Goal: Task Accomplishment & Management: Use online tool/utility

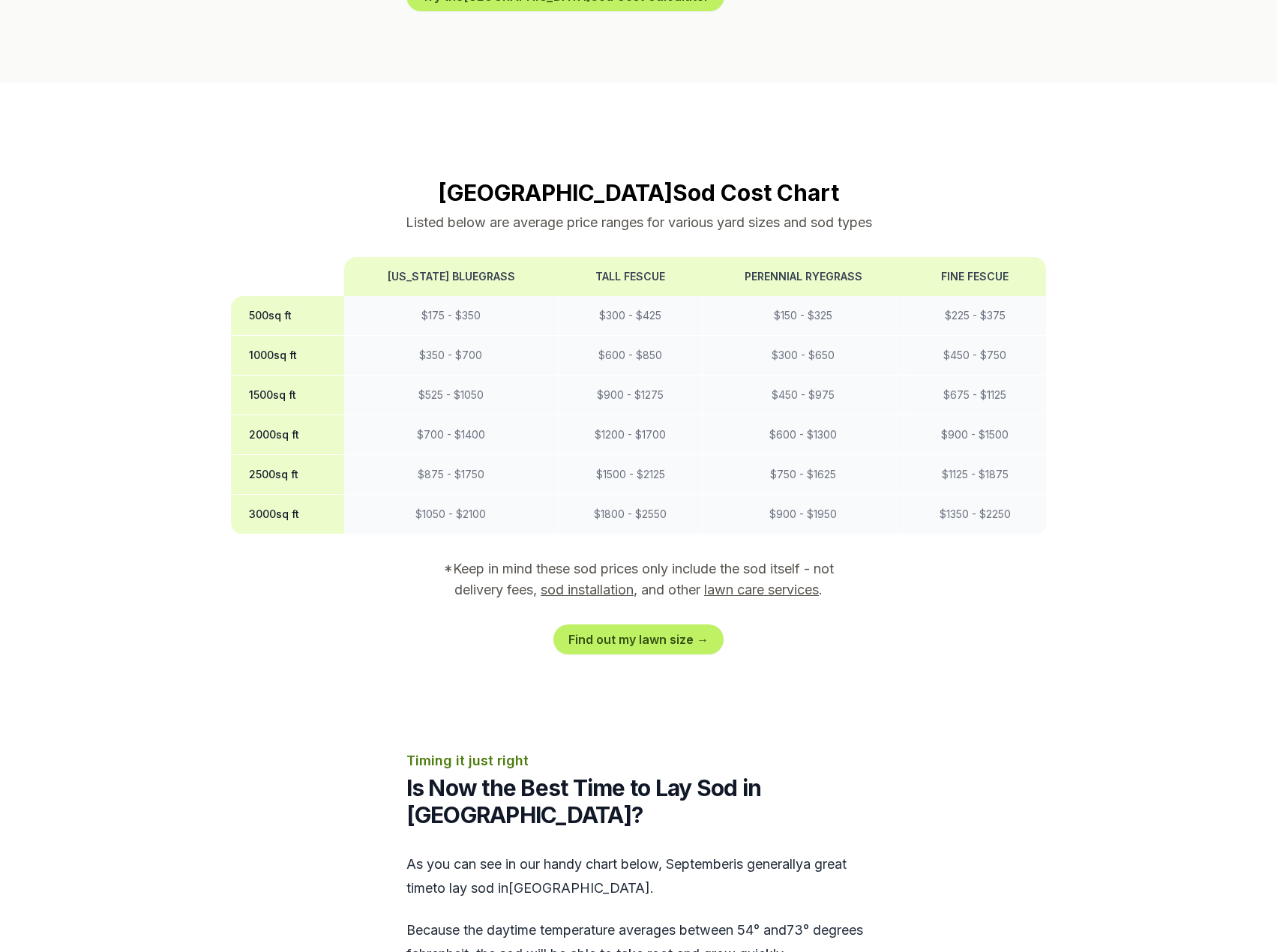
scroll to position [1199, 0]
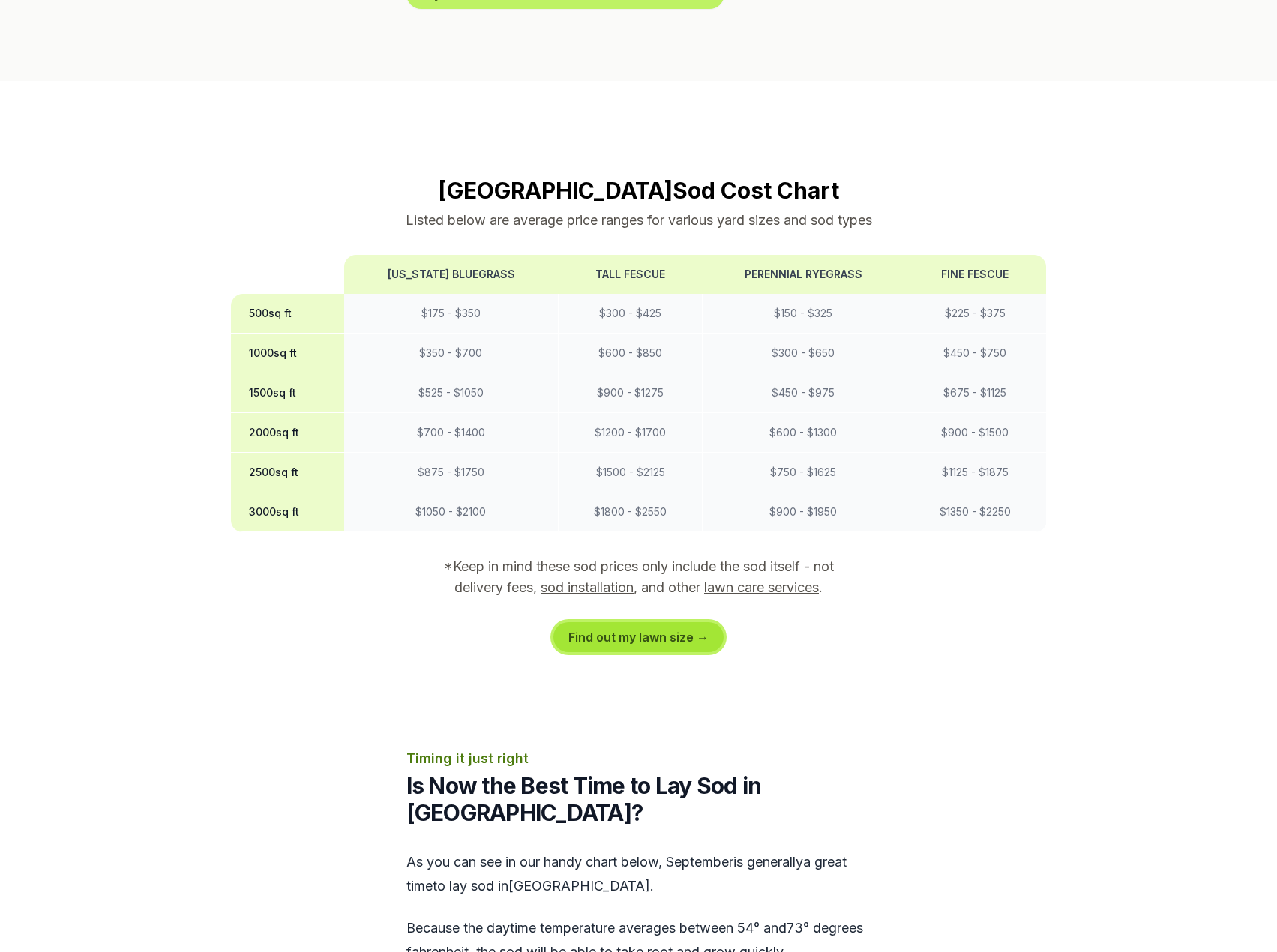
click at [675, 622] on link "Find out my lawn size →" at bounding box center [638, 637] width 170 height 30
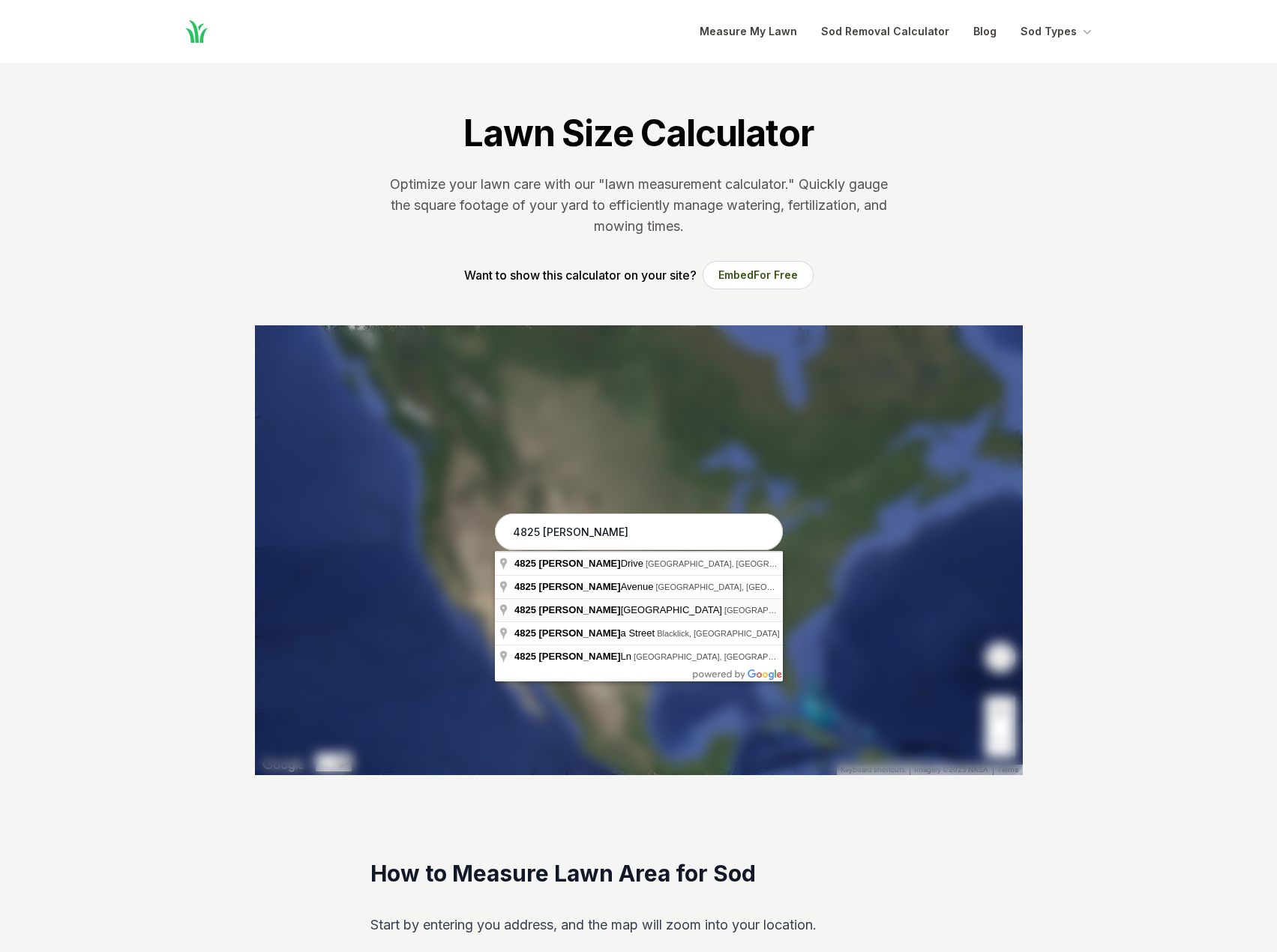
type input "[STREET_ADDRESS][PERSON_NAME]"
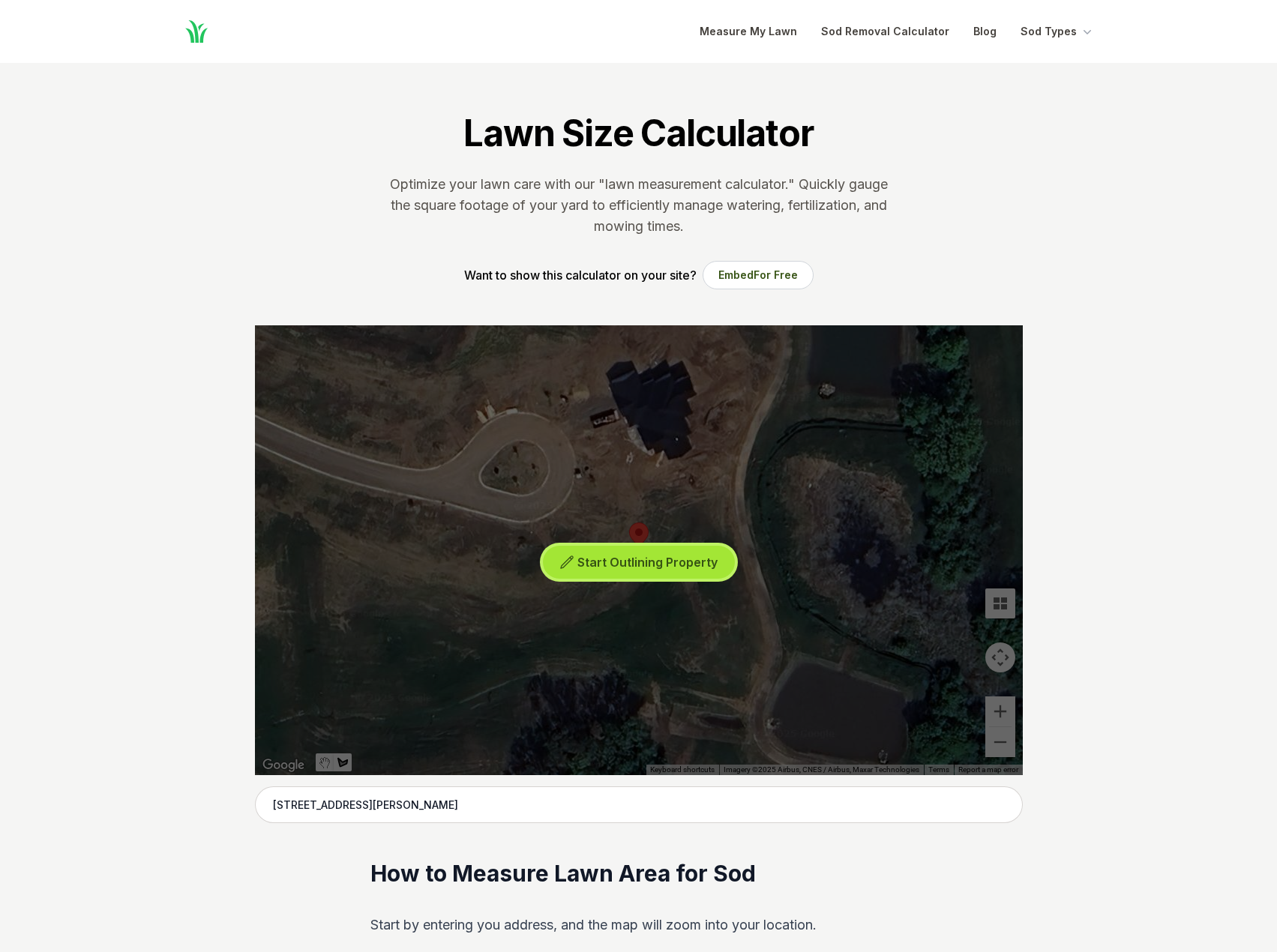
click at [622, 564] on span "Start Outlining Property" at bounding box center [647, 561] width 140 height 15
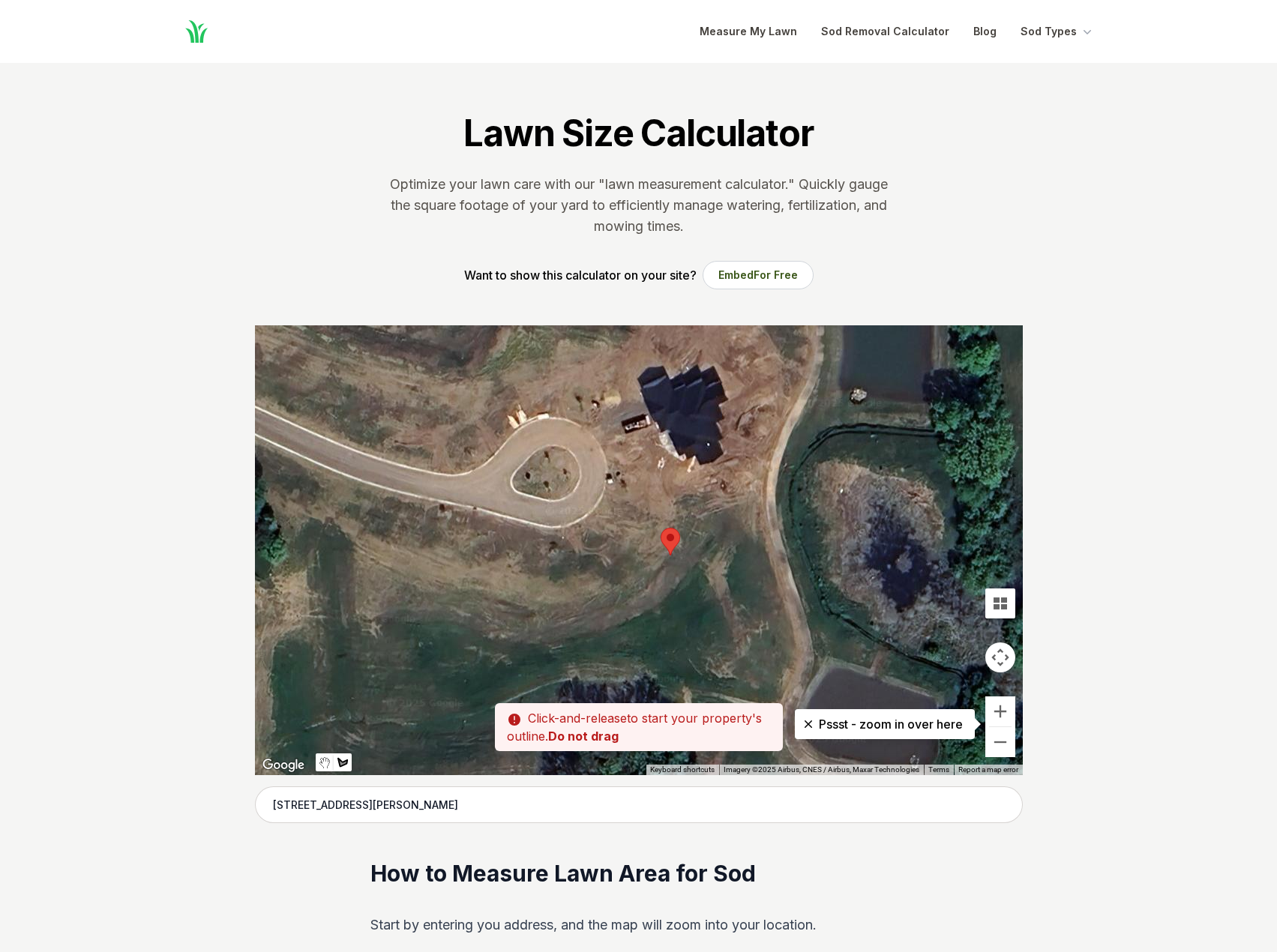
drag, startPoint x: 575, startPoint y: 477, endPoint x: 608, endPoint y: 483, distance: 33.5
click at [608, 483] on div at bounding box center [639, 550] width 768 height 450
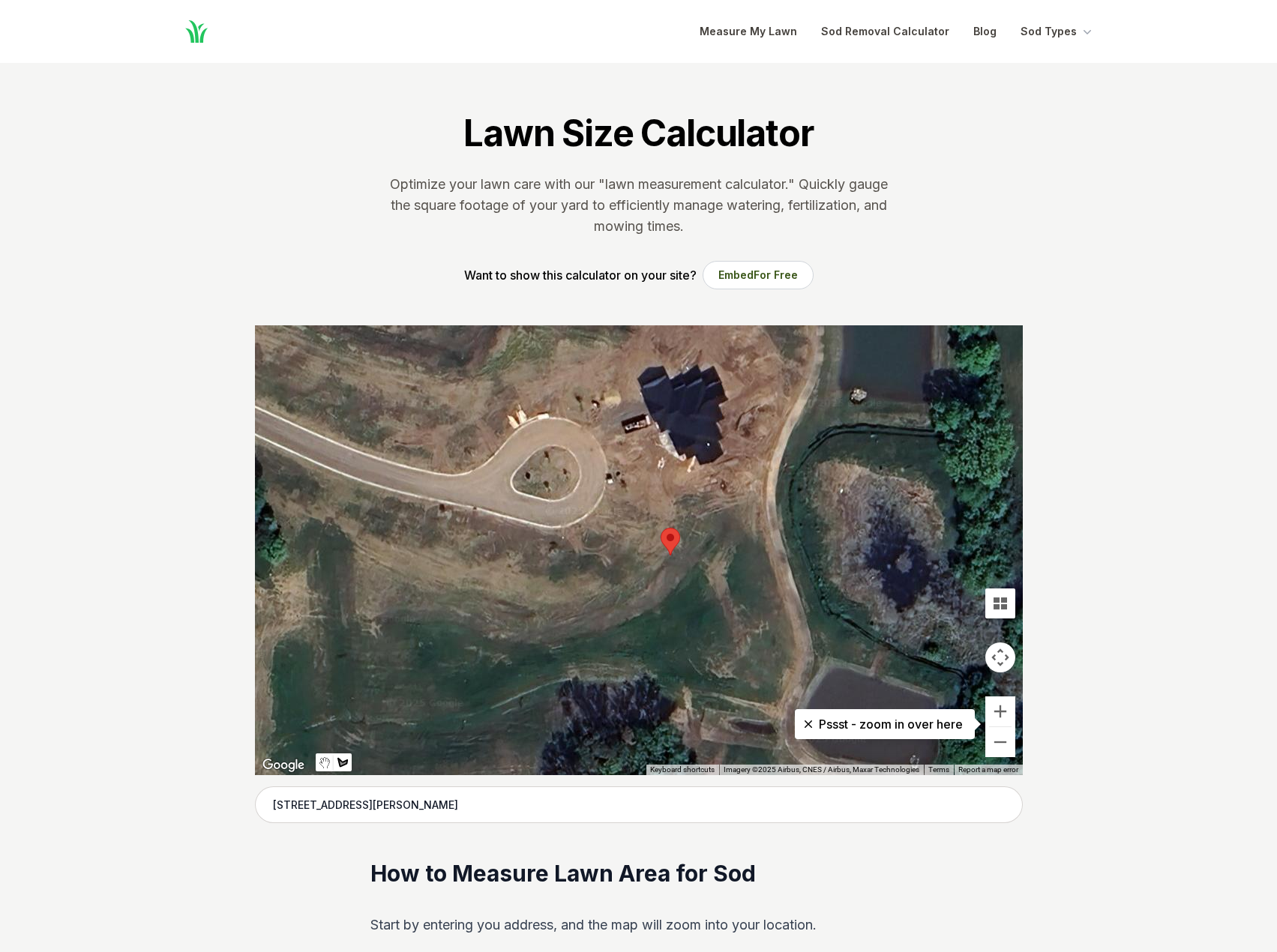
click at [708, 537] on div at bounding box center [639, 550] width 768 height 450
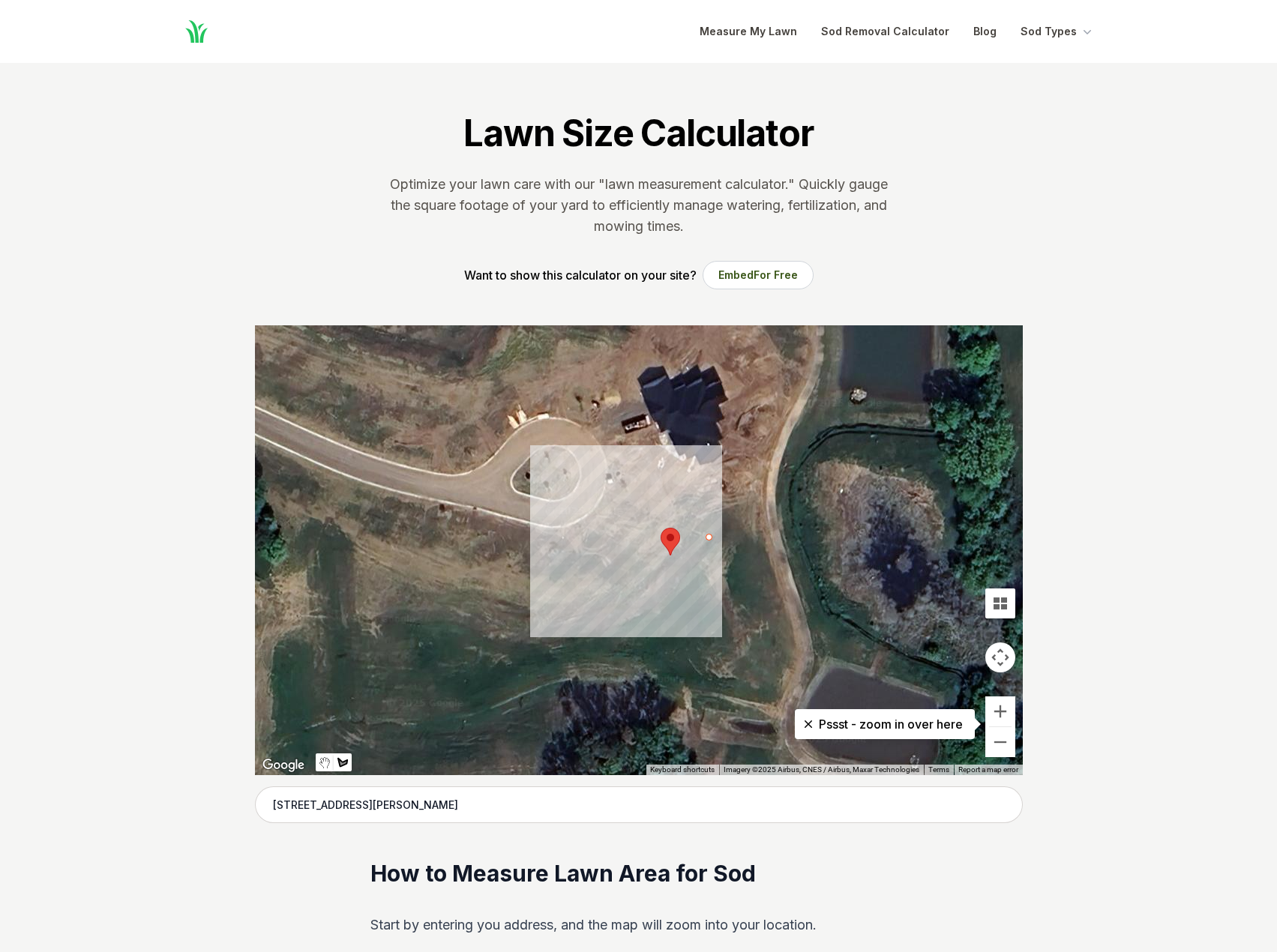
click at [696, 561] on div at bounding box center [639, 550] width 768 height 450
click at [661, 604] on div at bounding box center [639, 550] width 768 height 450
click at [622, 625] on div at bounding box center [639, 550] width 768 height 450
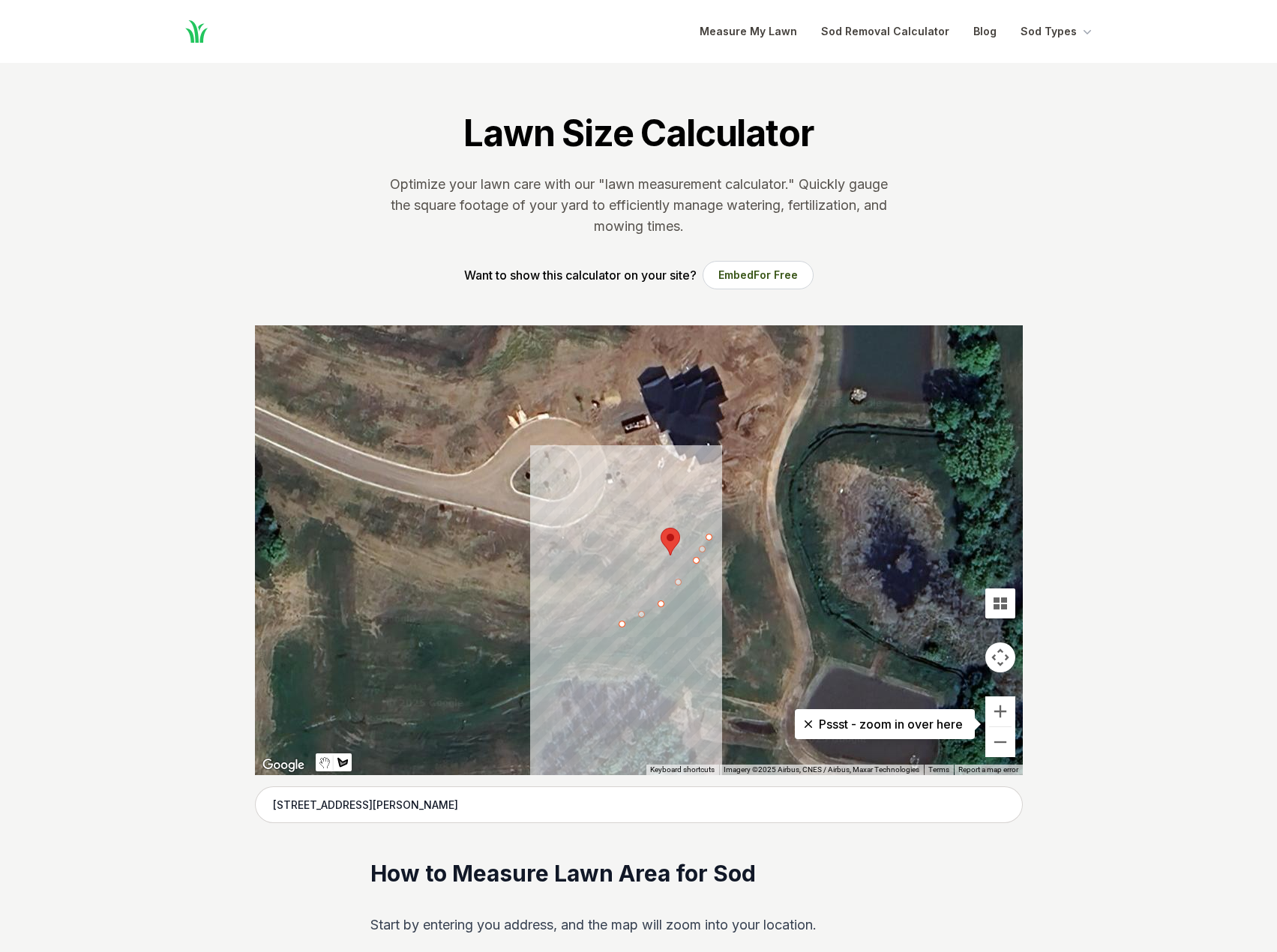
click at [579, 635] on div at bounding box center [639, 550] width 768 height 450
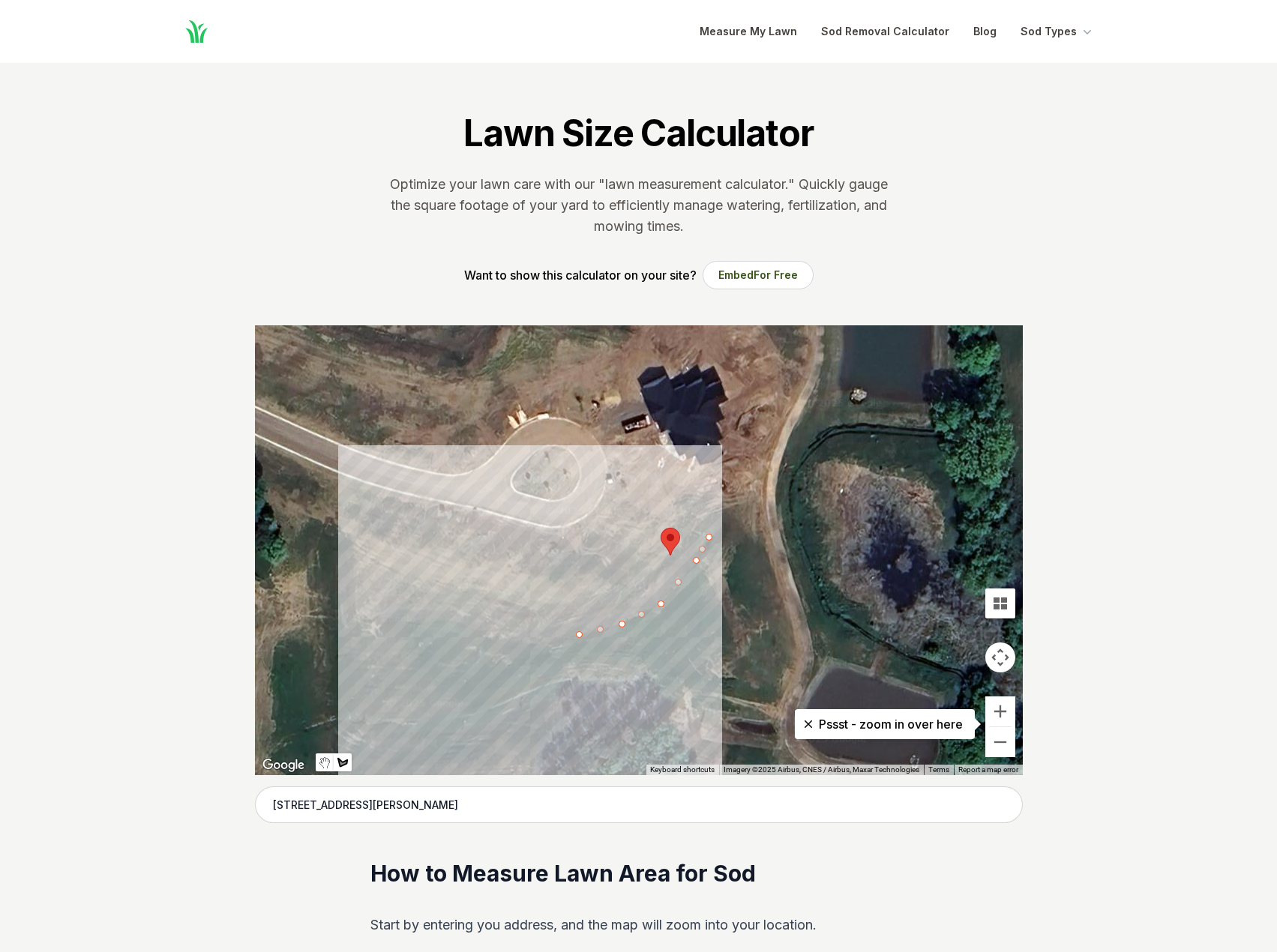
click at [534, 641] on div at bounding box center [639, 550] width 768 height 450
click at [537, 565] on div at bounding box center [639, 550] width 768 height 450
click at [578, 556] on div at bounding box center [639, 550] width 768 height 450
click at [583, 582] on div at bounding box center [639, 550] width 768 height 450
click at [640, 543] on div at bounding box center [639, 550] width 768 height 450
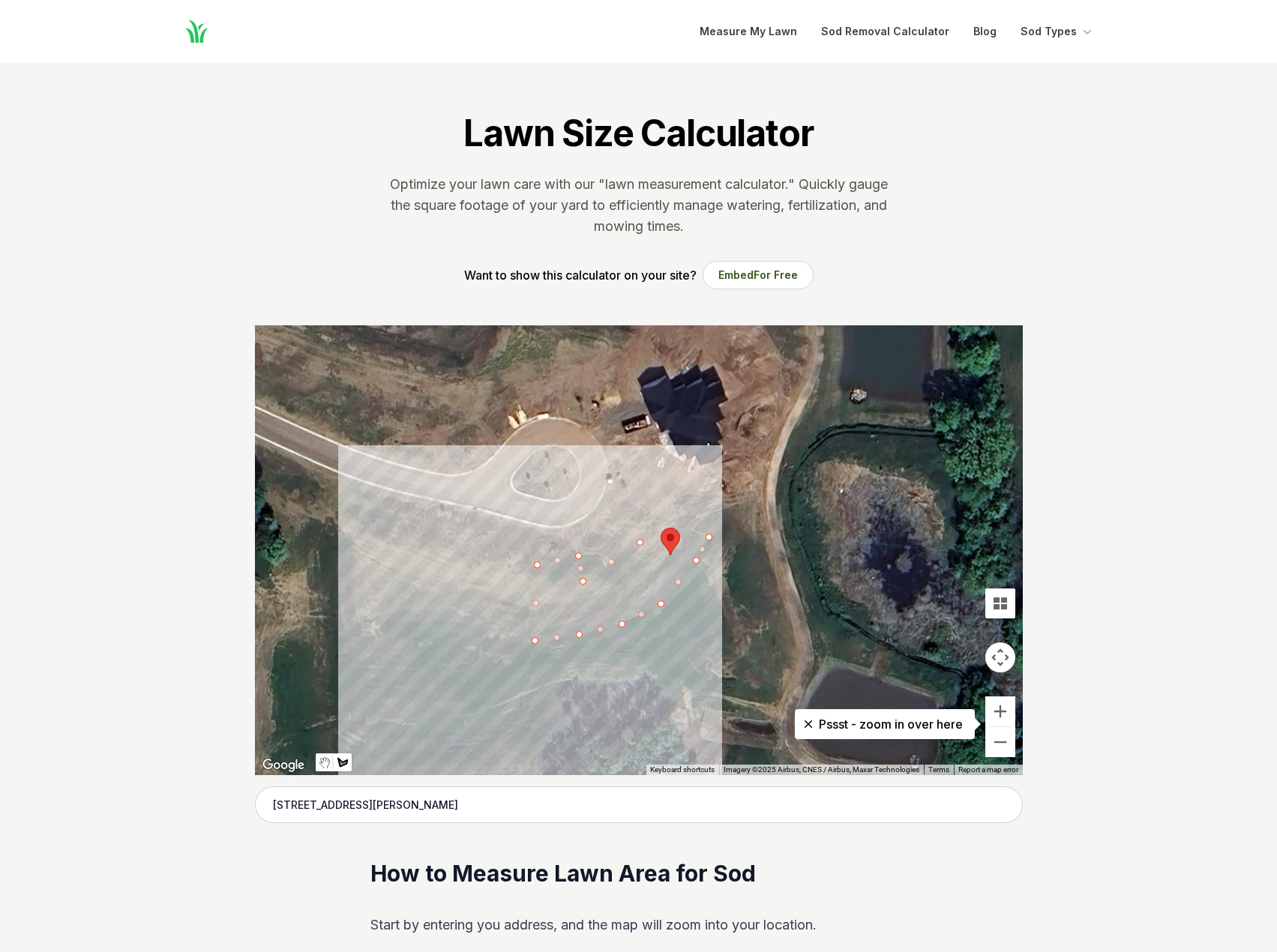
click at [625, 525] on div at bounding box center [639, 550] width 768 height 450
click at [647, 504] on div at bounding box center [639, 550] width 768 height 450
click at [708, 537] on div at bounding box center [639, 550] width 768 height 450
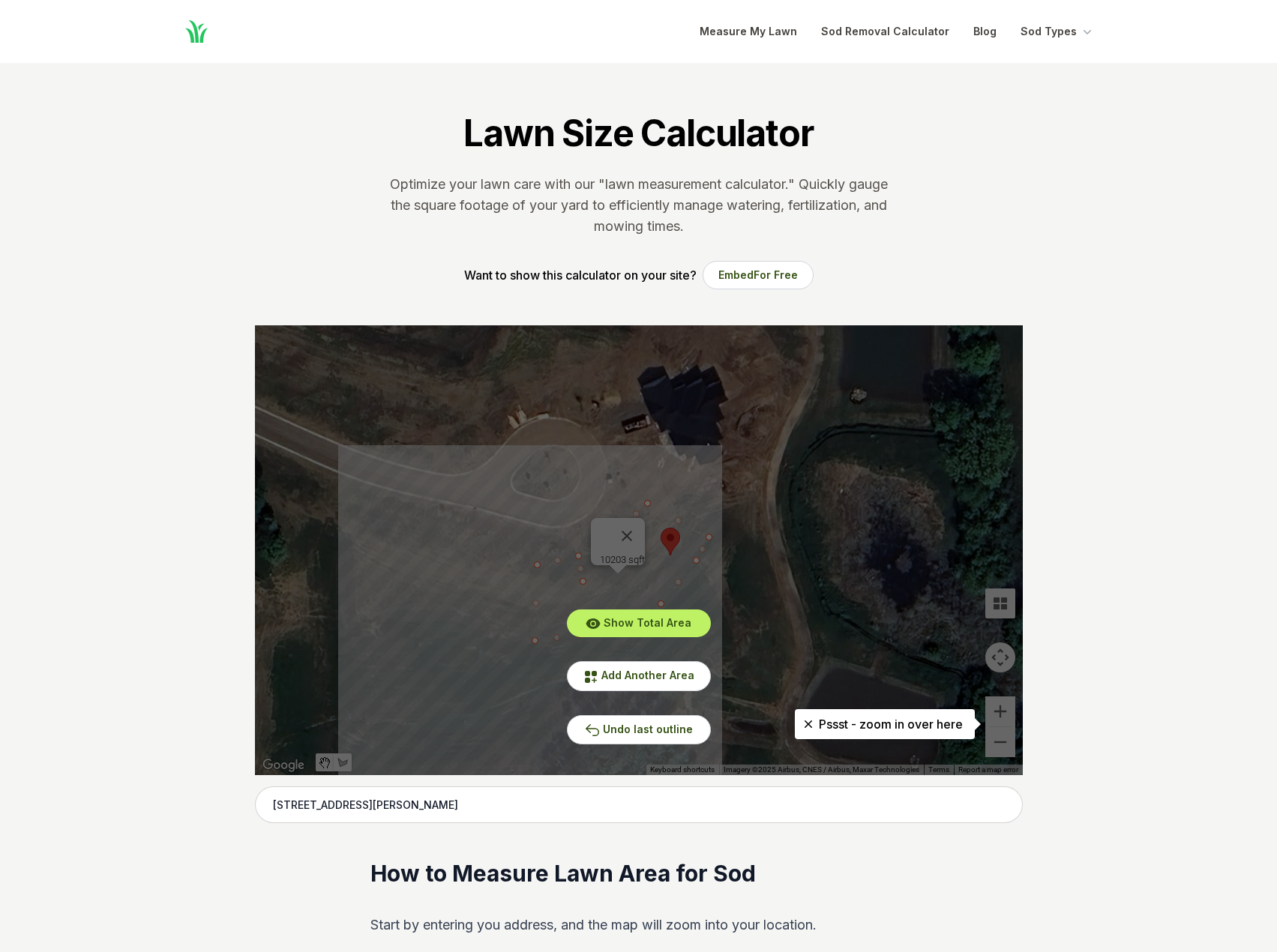
click at [880, 27] on link "Sod Removal Calculator" at bounding box center [885, 31] width 128 height 18
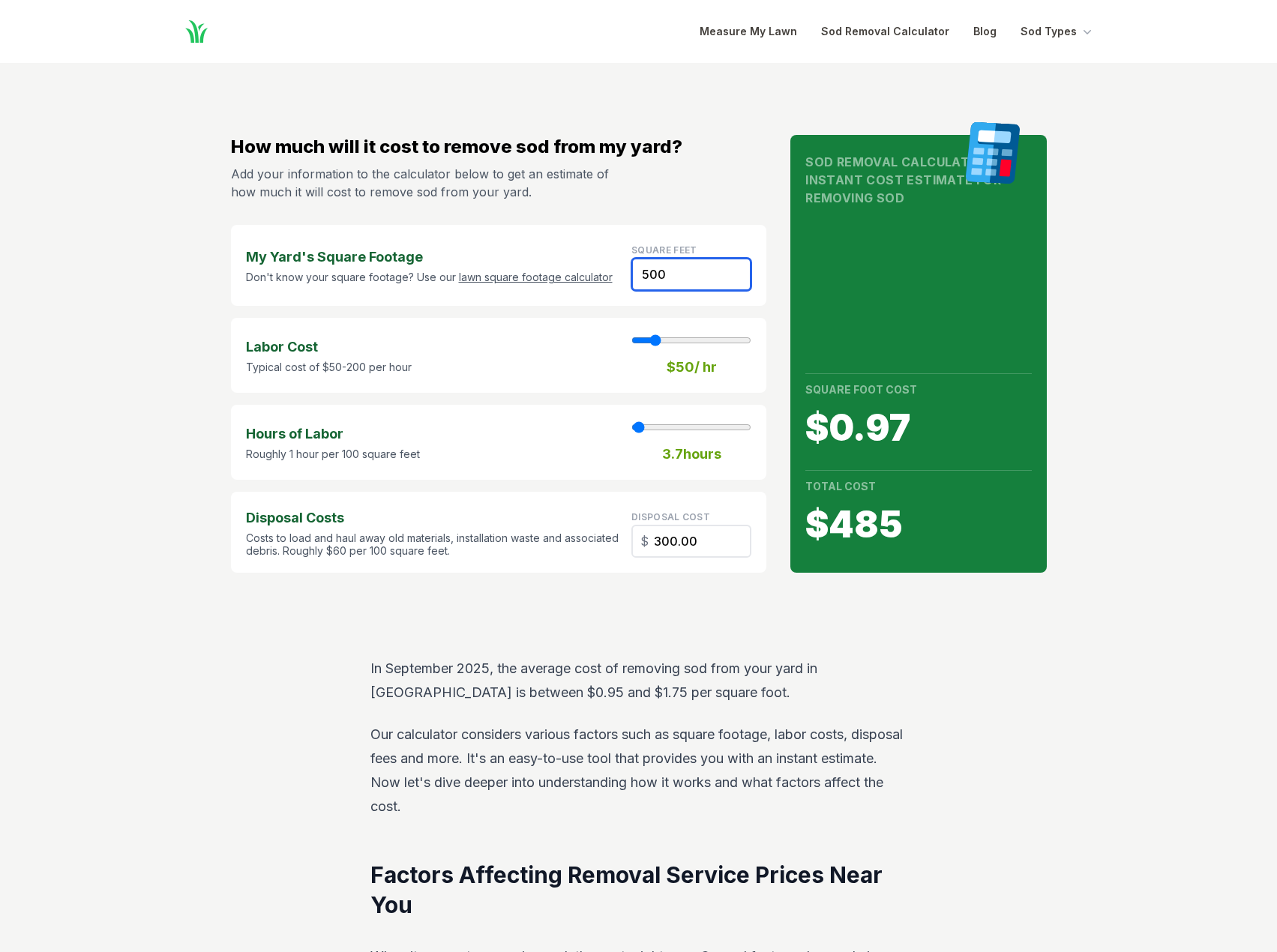
drag, startPoint x: 679, startPoint y: 274, endPoint x: 633, endPoint y: 279, distance: 46.3
click at [633, 279] on input "500" at bounding box center [691, 274] width 120 height 33
type input "2"
type input "1"
type input "1.20"
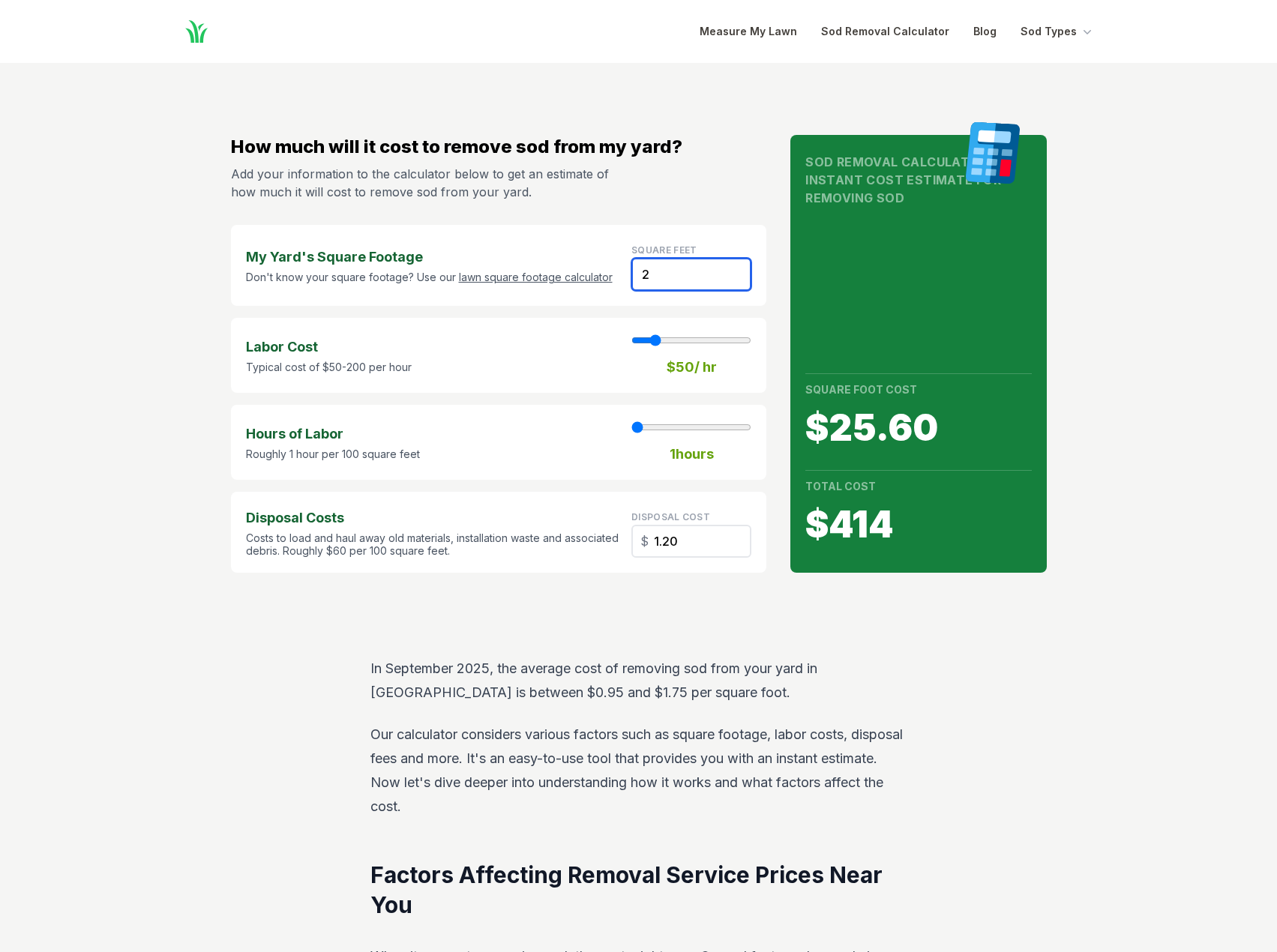
type input "22"
type input "13.20"
type input "220"
type input "2"
type input "132.00"
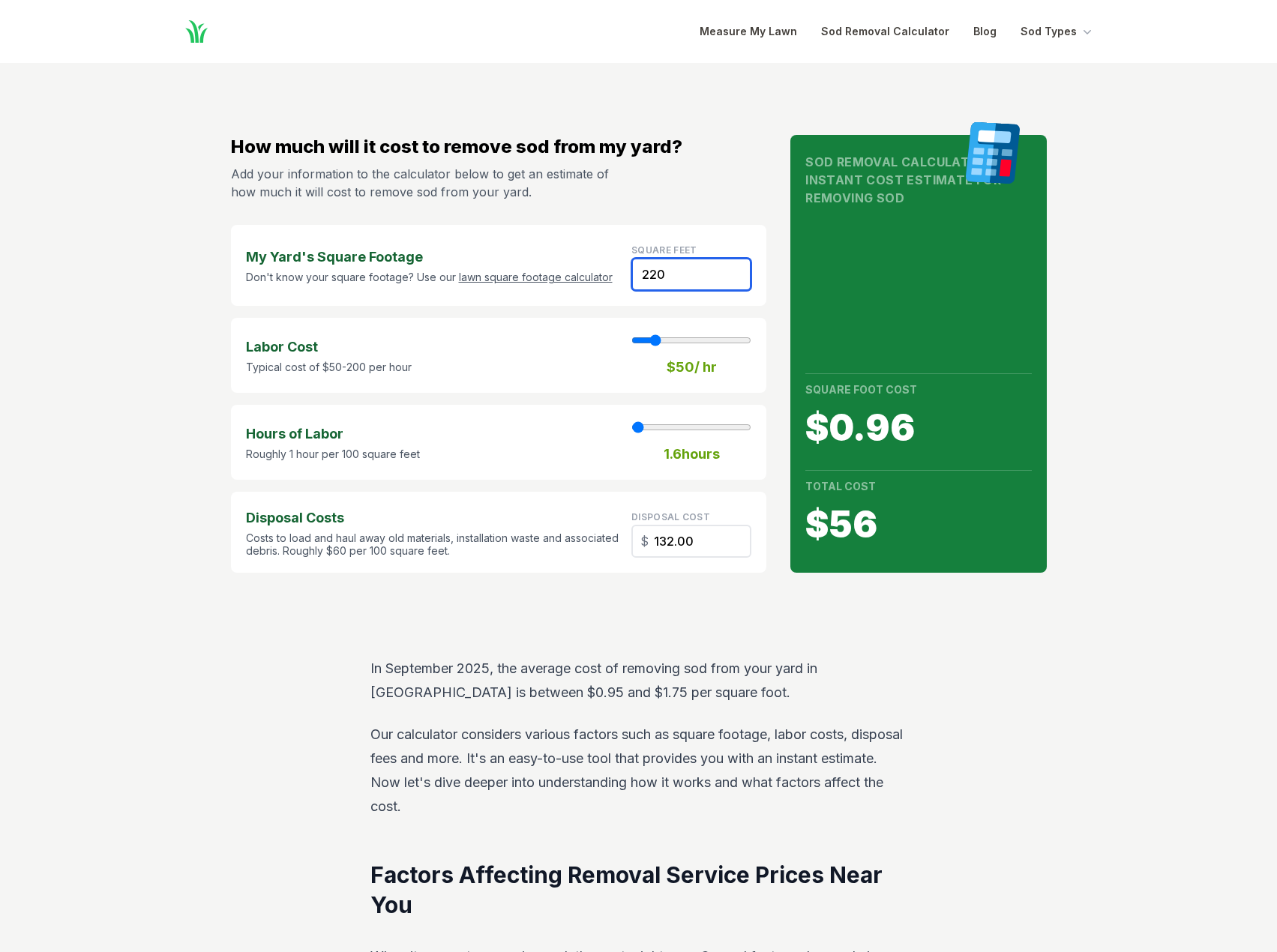
type input "2200"
type input "16"
type input "1320.00"
type input "22000"
type input "161"
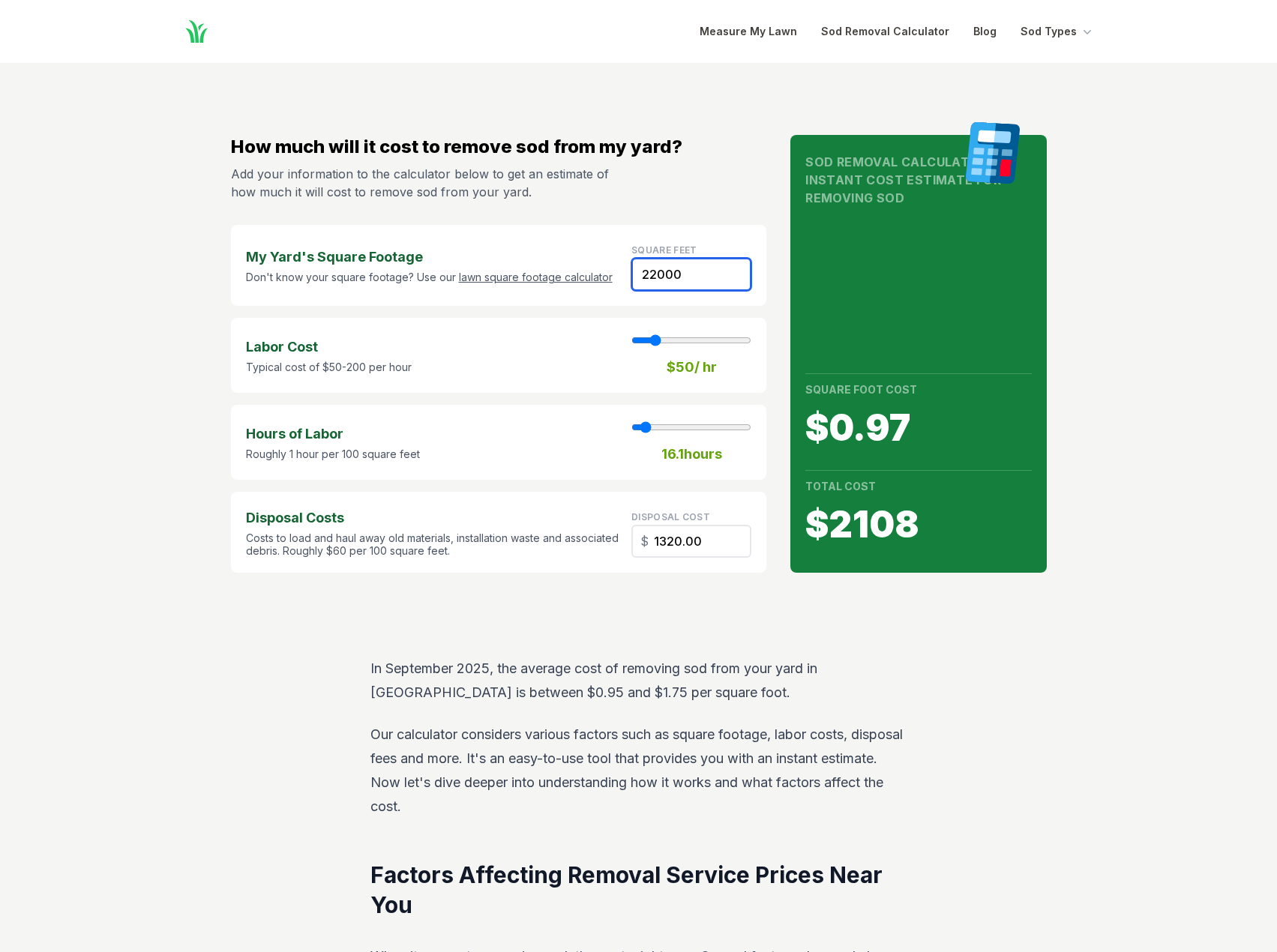
type input "13200.00"
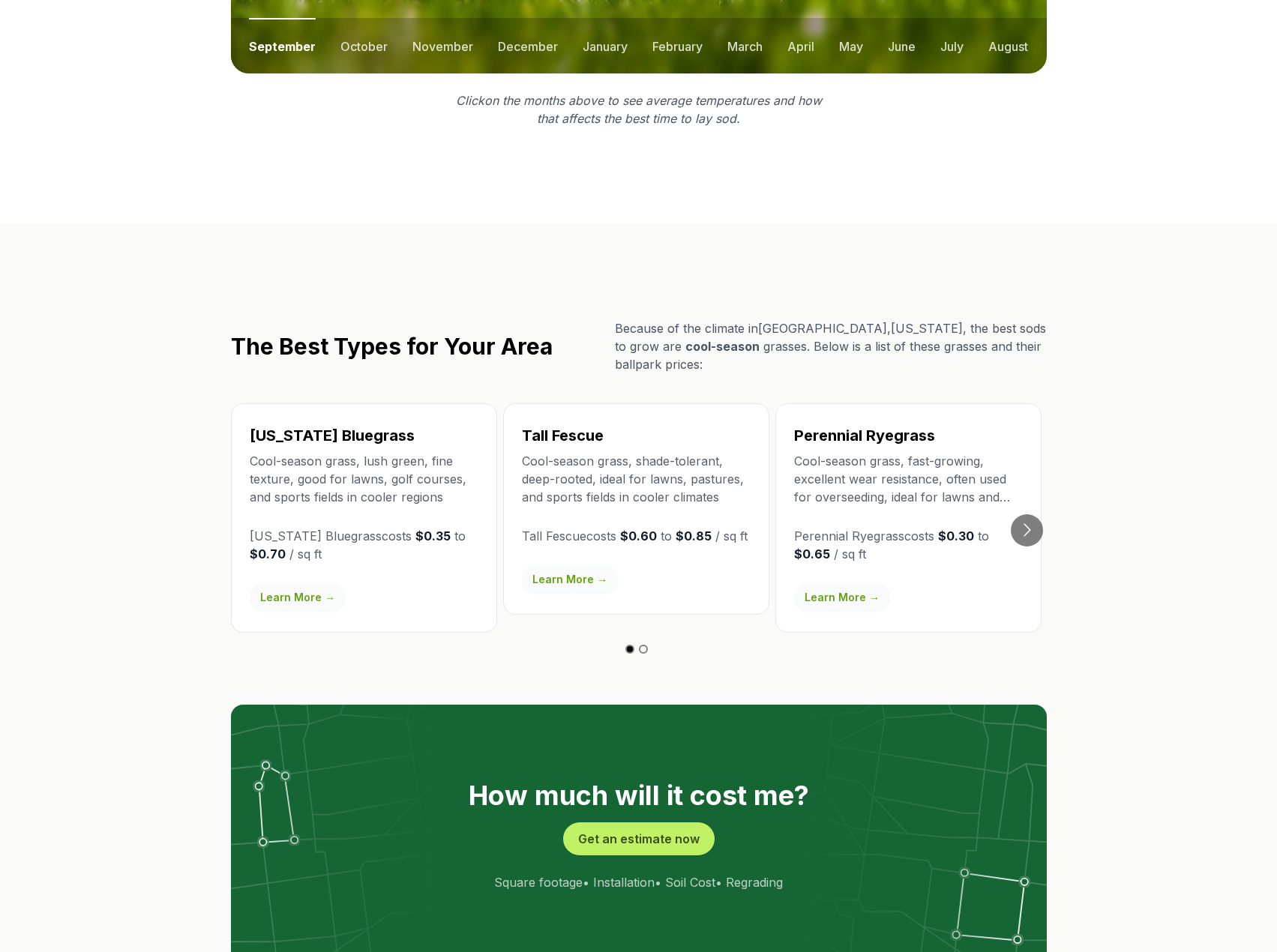
scroll to position [2398, 0]
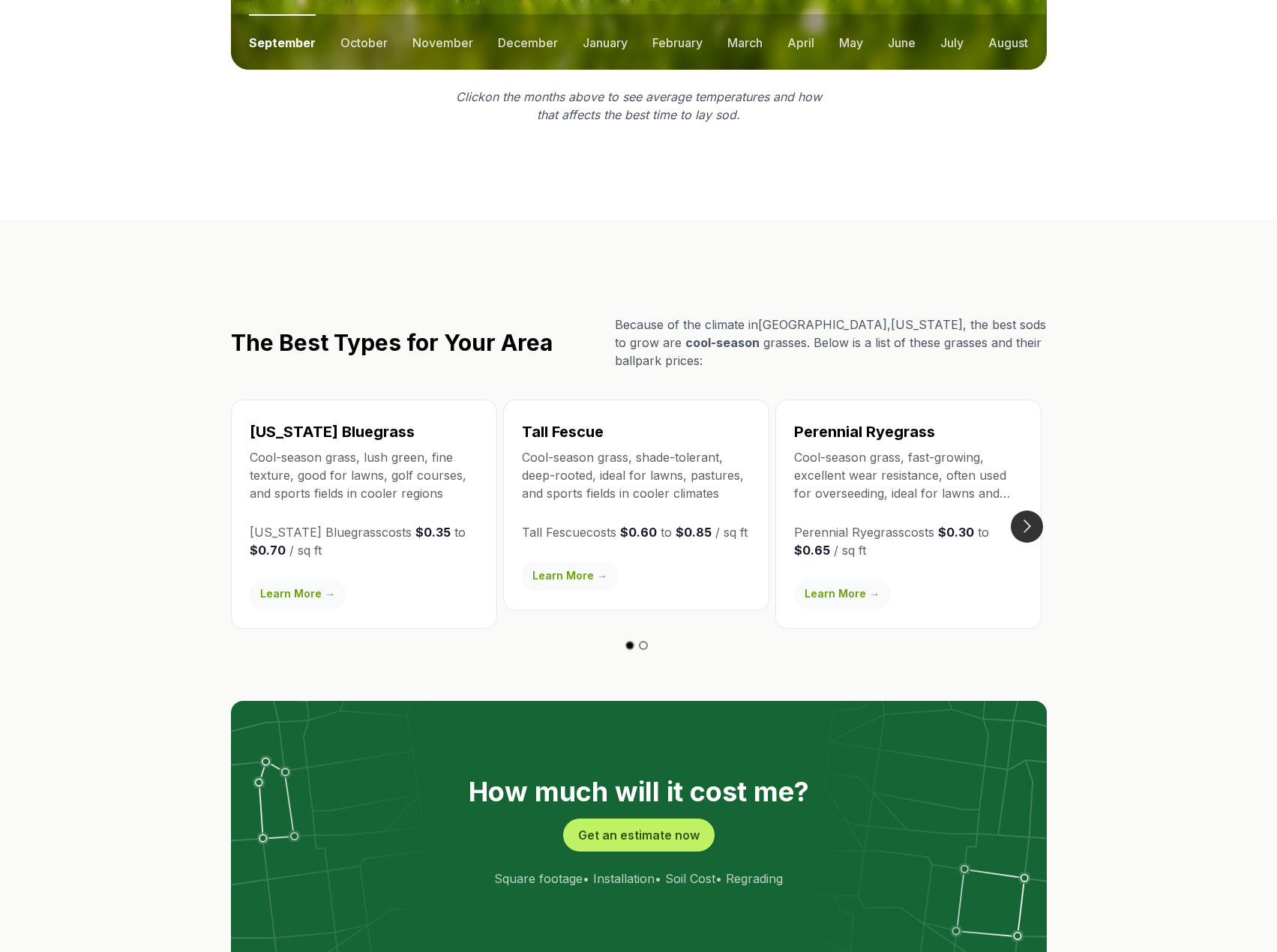
click at [1024, 510] on button "Go to next slide" at bounding box center [1026, 526] width 32 height 32
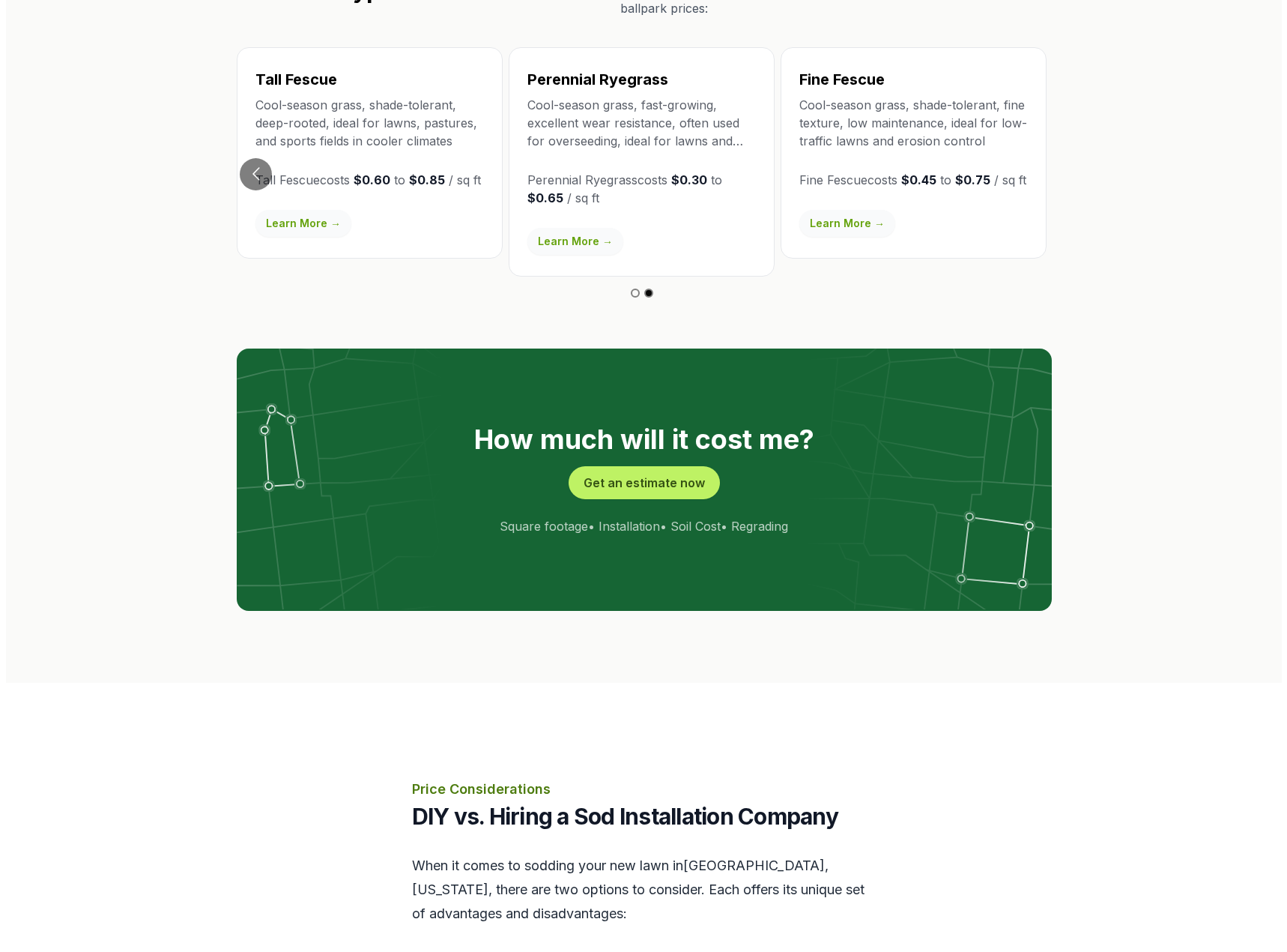
scroll to position [2773, 0]
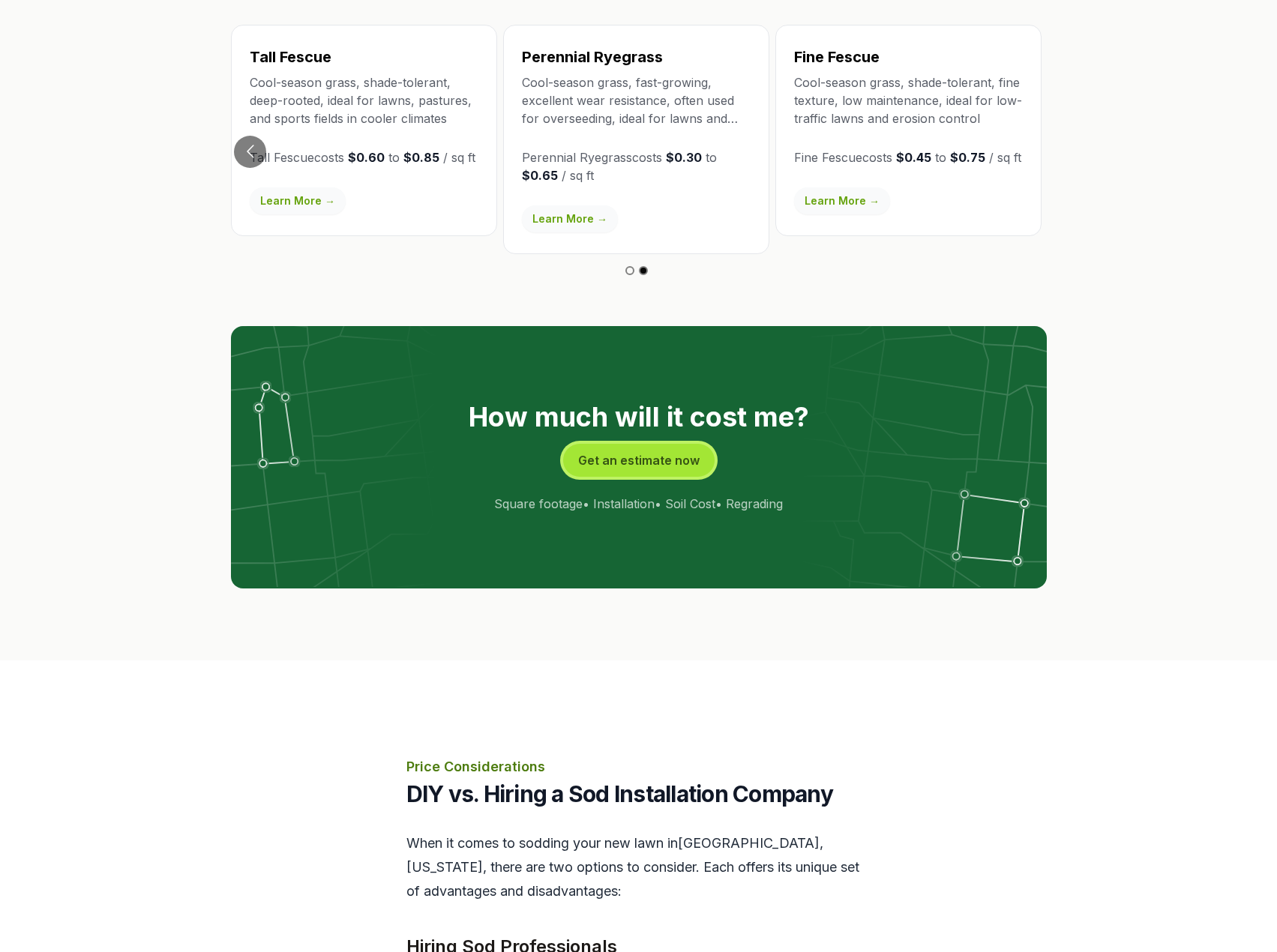
click at [664, 444] on button "Get an estimate now" at bounding box center [639, 460] width 151 height 33
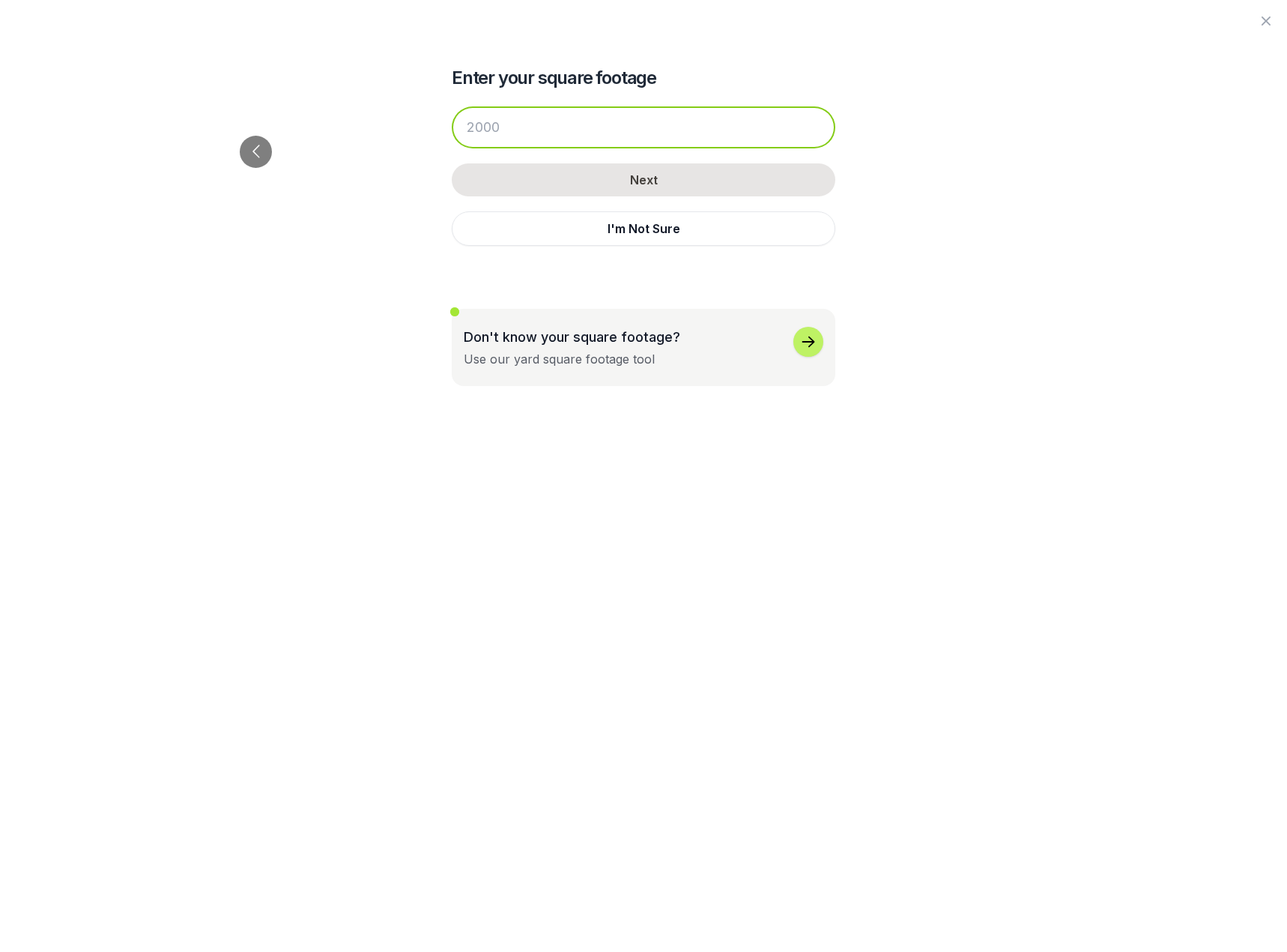
click at [512, 134] on input "number" at bounding box center [644, 127] width 384 height 42
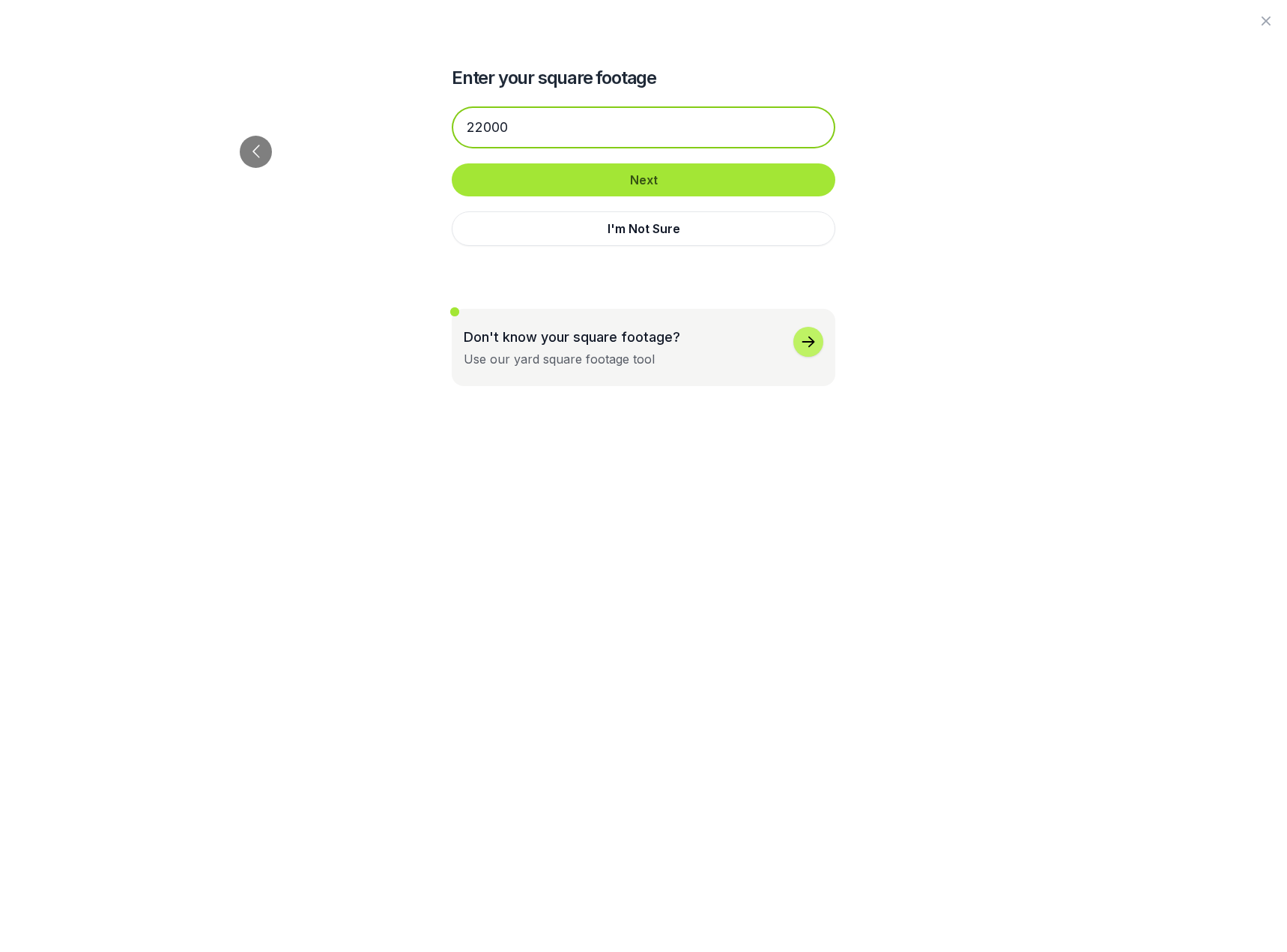
type input "22000"
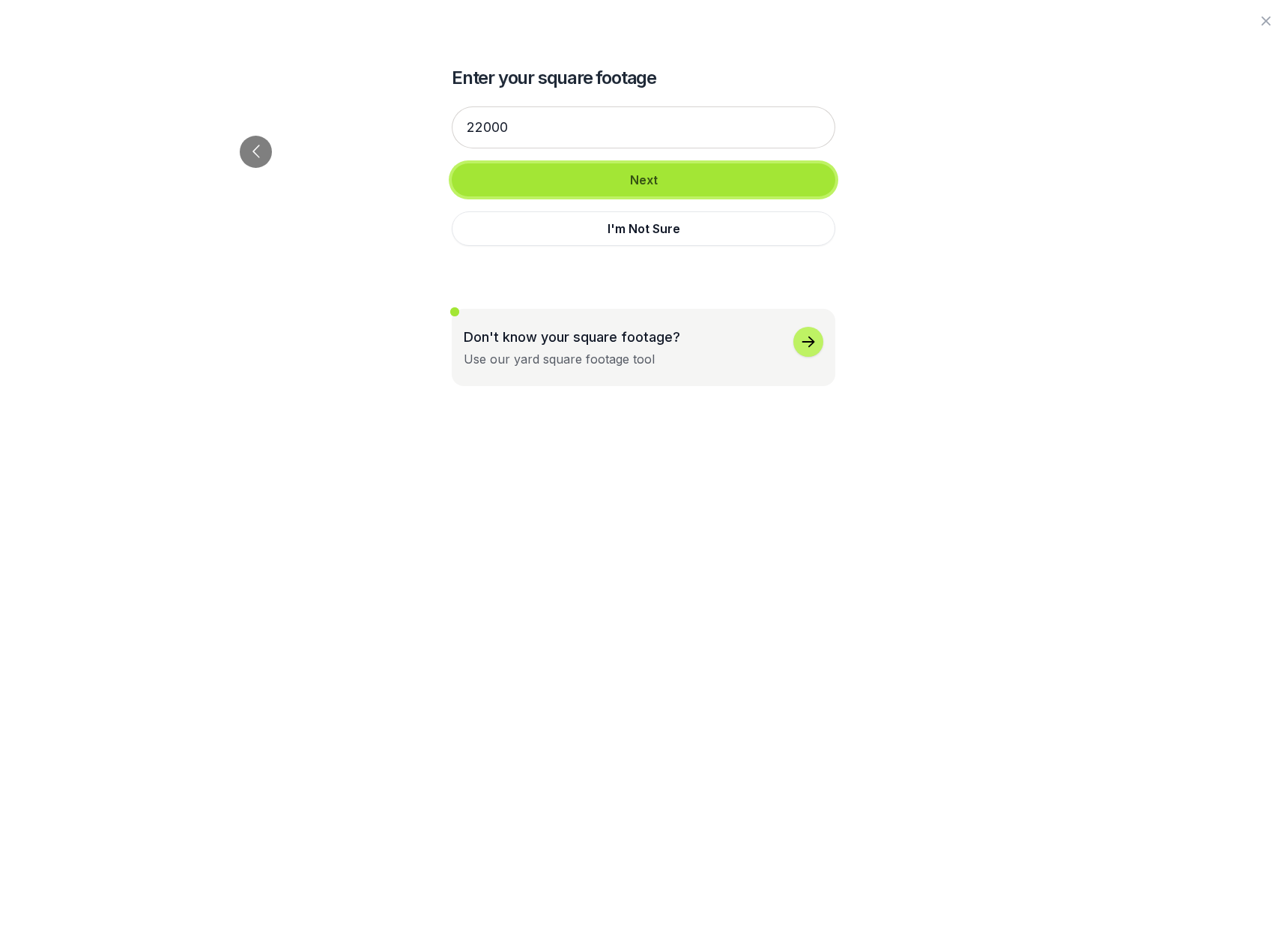
click at [567, 187] on button "Next" at bounding box center [644, 180] width 384 height 33
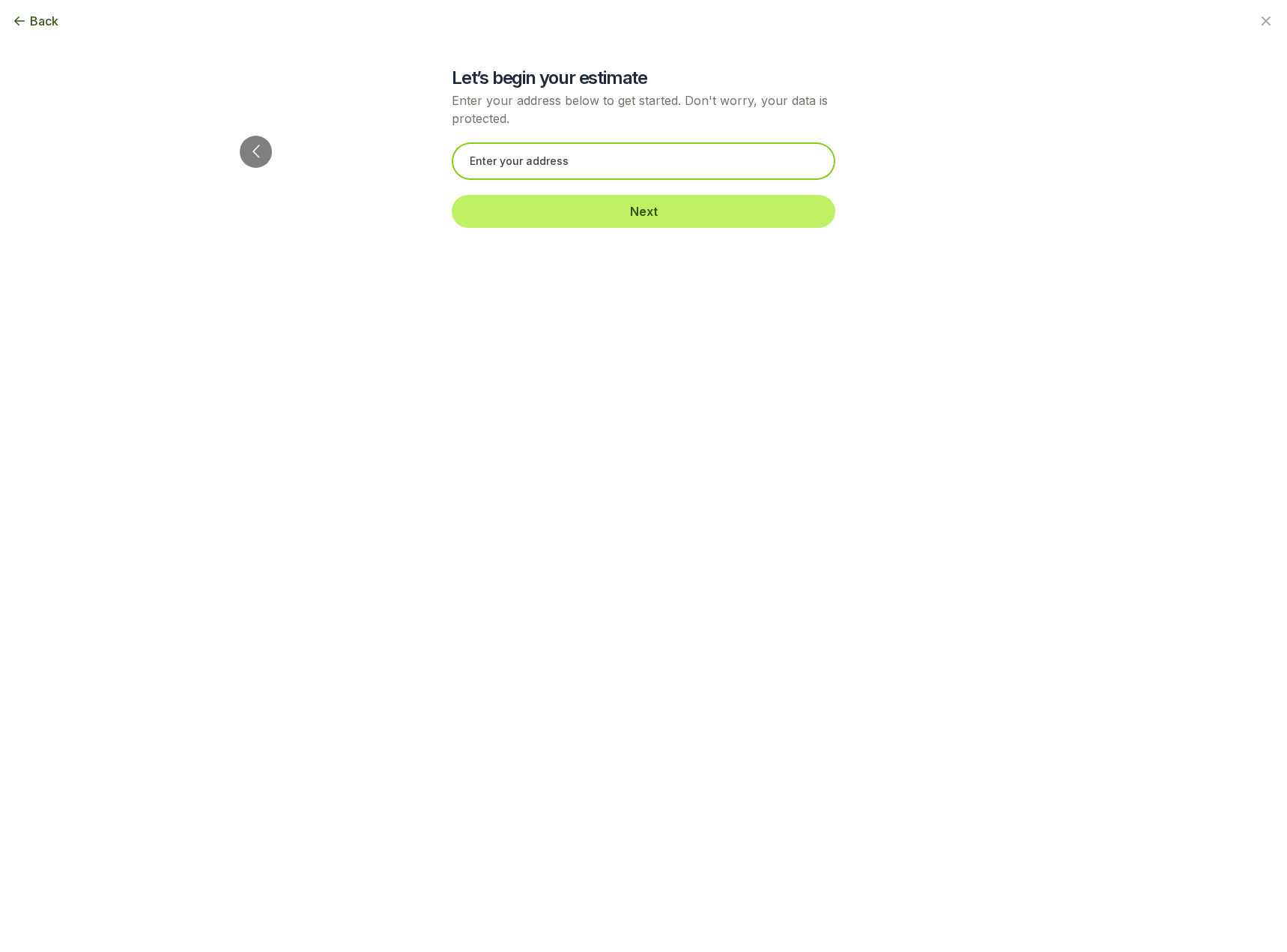
click at [556, 165] on input "text" at bounding box center [644, 161] width 384 height 37
